Goal: Task Accomplishment & Management: Manage account settings

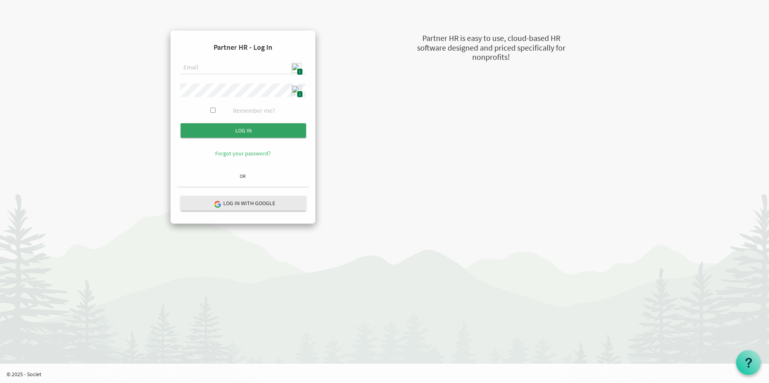
type input "[EMAIL_ADDRESS][DOMAIN_NAME]"
click at [255, 133] on input "submit" at bounding box center [242, 130] width 125 height 14
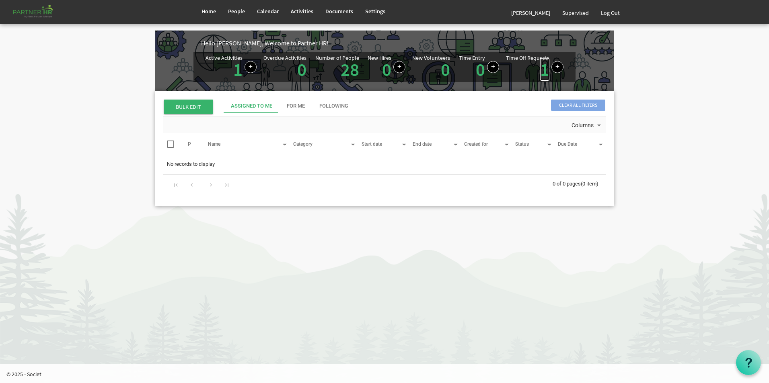
click at [545, 72] on link "1" at bounding box center [544, 69] width 9 height 23
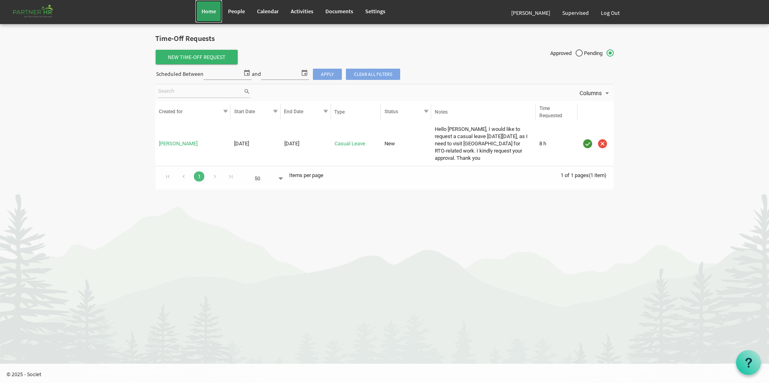
click at [210, 12] on span "Home" at bounding box center [208, 11] width 14 height 7
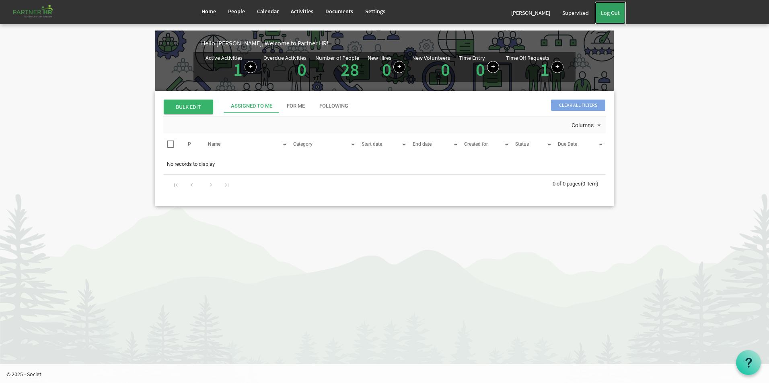
click at [608, 15] on link "Log Out" at bounding box center [610, 13] width 31 height 23
